Goal: Task Accomplishment & Management: Manage account settings

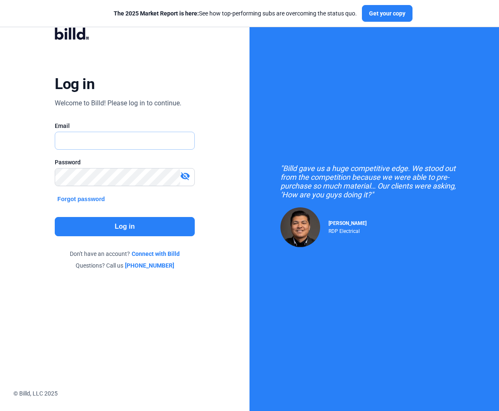
type input "[EMAIL_ADDRESS][DOMAIN_NAME]"
click at [133, 228] on button "Log in" at bounding box center [125, 226] width 140 height 19
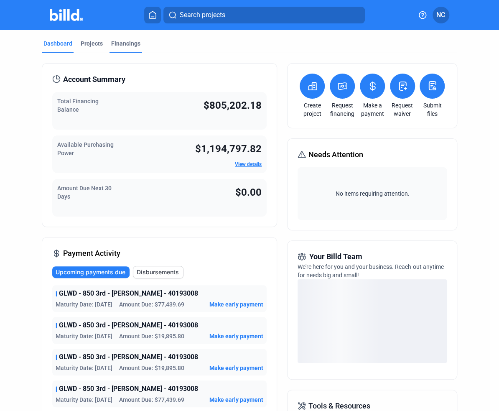
click at [123, 46] on div "Financings" at bounding box center [125, 43] width 29 height 8
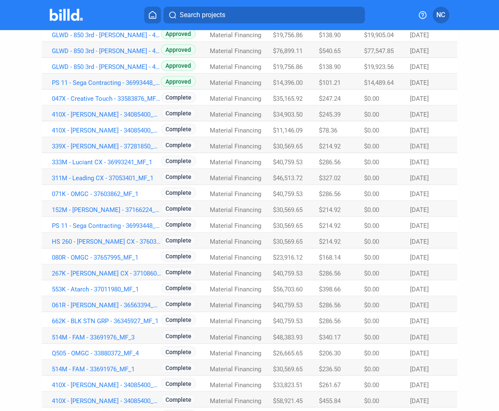
scroll to position [407, 0]
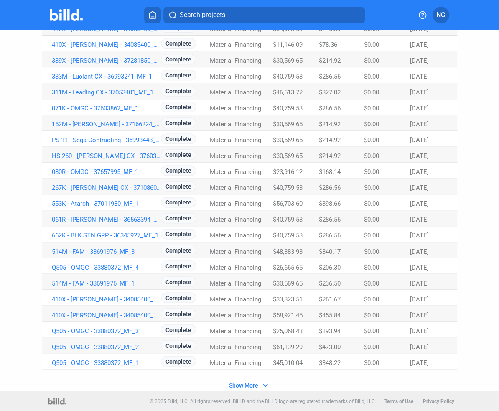
click at [240, 383] on span "Show More" at bounding box center [243, 385] width 29 height 7
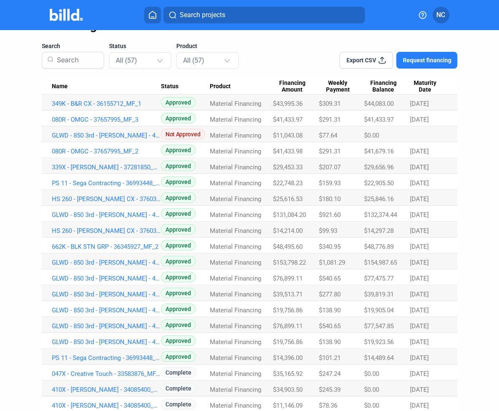
scroll to position [0, 0]
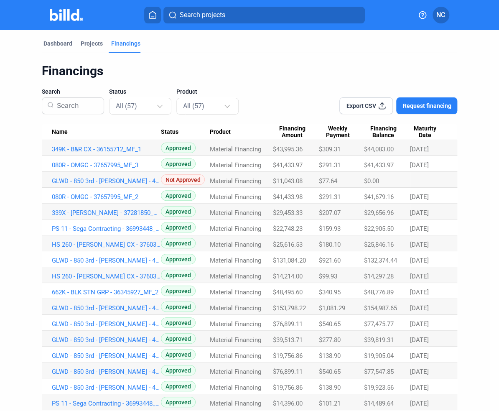
drag, startPoint x: 417, startPoint y: 132, endPoint x: 482, endPoint y: 182, distance: 82.4
click at [417, 132] on span "Maturity Date" at bounding box center [425, 132] width 30 height 14
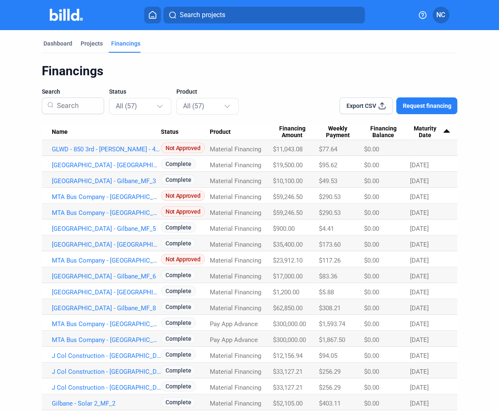
click at [425, 132] on span "Maturity Date" at bounding box center [425, 132] width 30 height 14
